Goal: Transaction & Acquisition: Purchase product/service

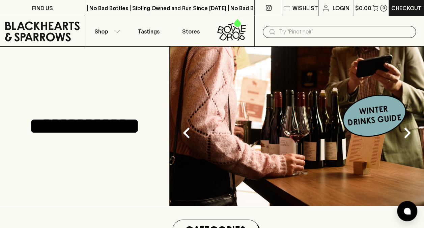
click at [286, 31] on input "text" at bounding box center [345, 31] width 132 height 11
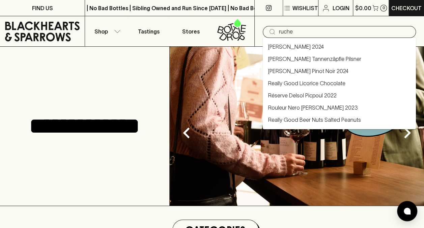
type input "ruche"
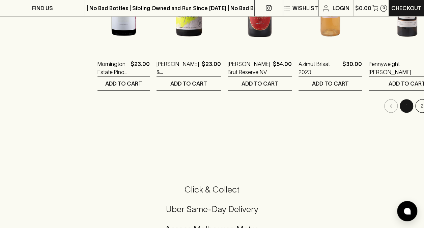
scroll to position [384, 0]
click at [416, 106] on button "2" at bounding box center [423, 106] width 14 height 14
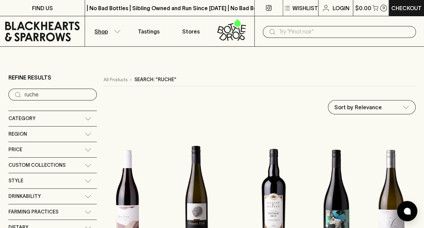
click at [95, 32] on p "Shop" at bounding box center [102, 31] width 14 height 8
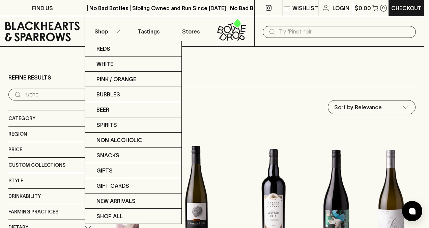
click at [257, 103] on div at bounding box center [214, 114] width 429 height 228
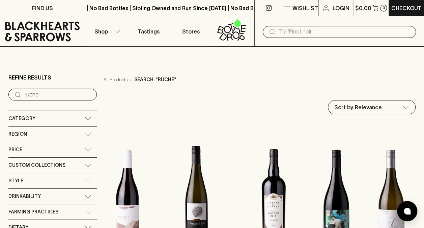
click at [63, 27] on icon at bounding box center [42, 31] width 75 height 20
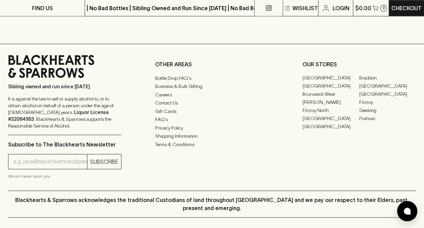
scroll to position [1781, 0]
